Goal: Navigation & Orientation: Find specific page/section

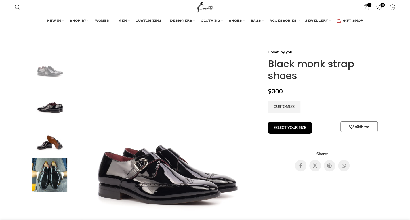
scroll to position [50, 0]
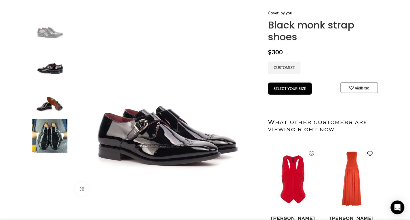
click at [51, 105] on img "3 / 4" at bounding box center [49, 100] width 35 height 34
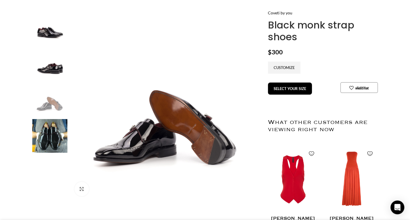
click at [48, 68] on img "2 / 4" at bounding box center [49, 63] width 35 height 34
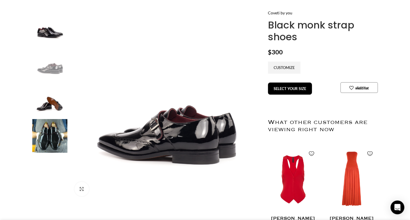
click at [47, 30] on img "1 / 4" at bounding box center [49, 27] width 35 height 34
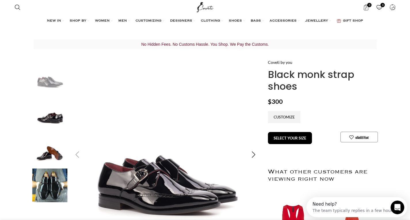
scroll to position [0, 60]
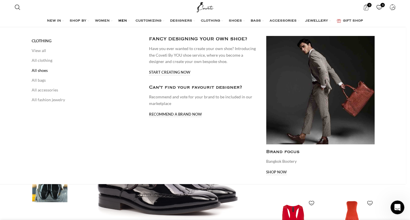
click at [45, 69] on link "All shoes" at bounding box center [86, 71] width 109 height 10
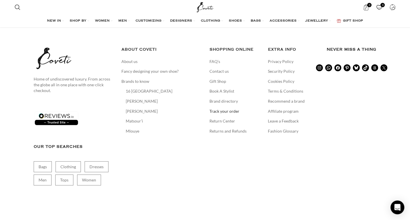
scroll to position [2130, 0]
